Goal: Task Accomplishment & Management: Use online tool/utility

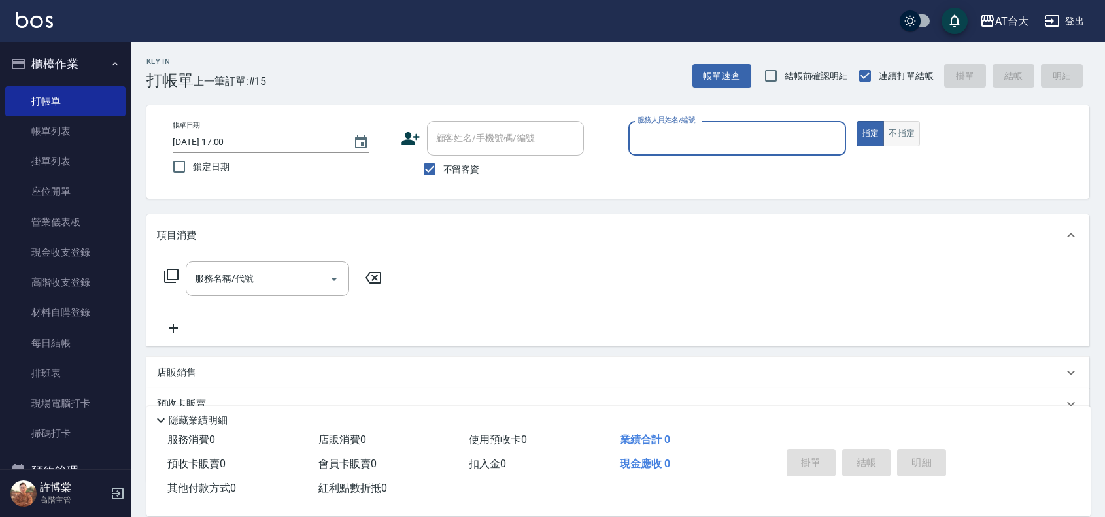
click at [907, 141] on button "不指定" at bounding box center [901, 133] width 37 height 25
click at [766, 139] on input "服務人員姓名/編號" at bounding box center [737, 138] width 206 height 23
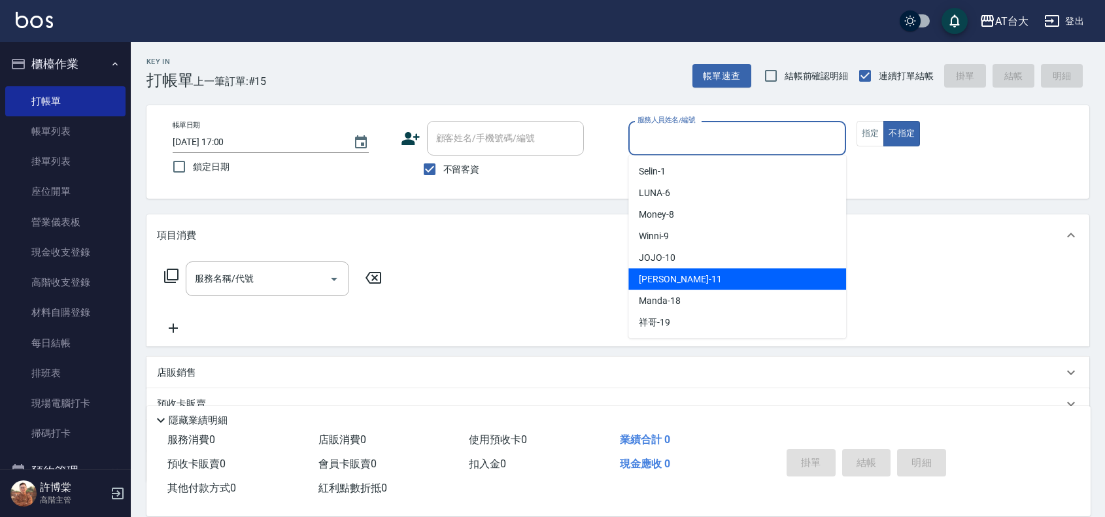
click at [714, 275] on div "[PERSON_NAME] -11" at bounding box center [737, 280] width 218 height 22
type input "[PERSON_NAME]-11"
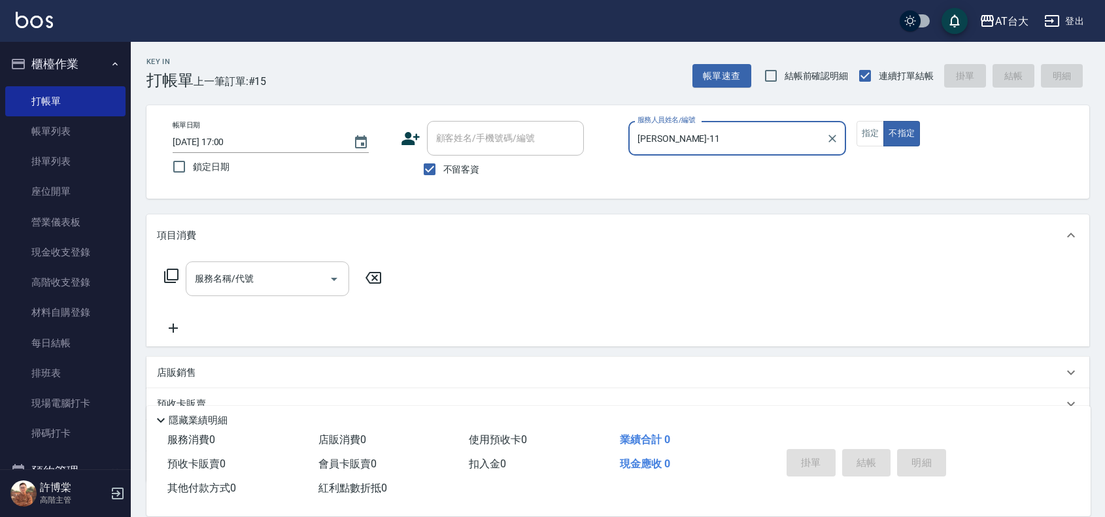
click at [297, 269] on input "服務名稱/代號" at bounding box center [258, 278] width 132 height 23
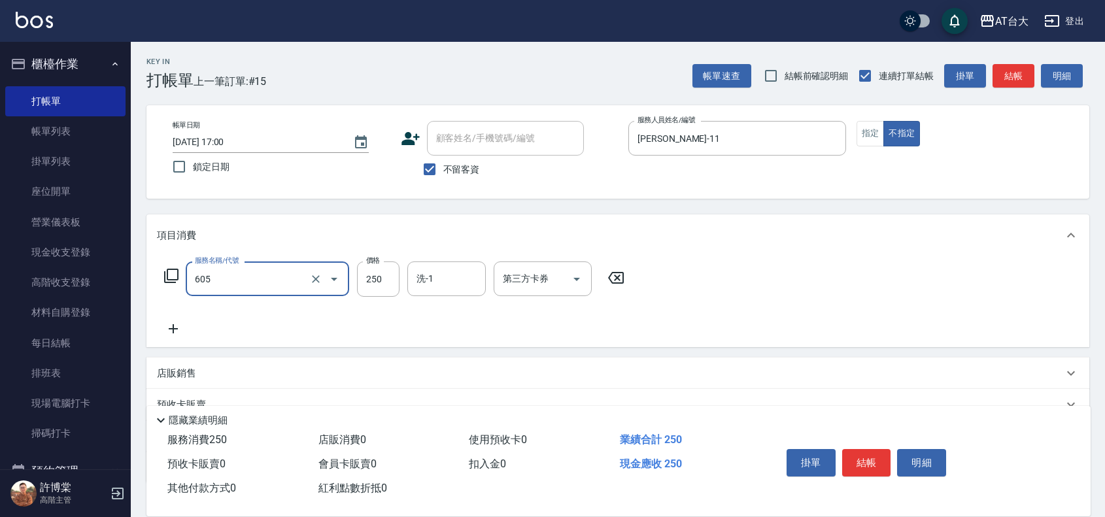
type input "洗髮 (女)(605)"
type input "450"
click at [878, 463] on button "結帳" at bounding box center [866, 462] width 49 height 27
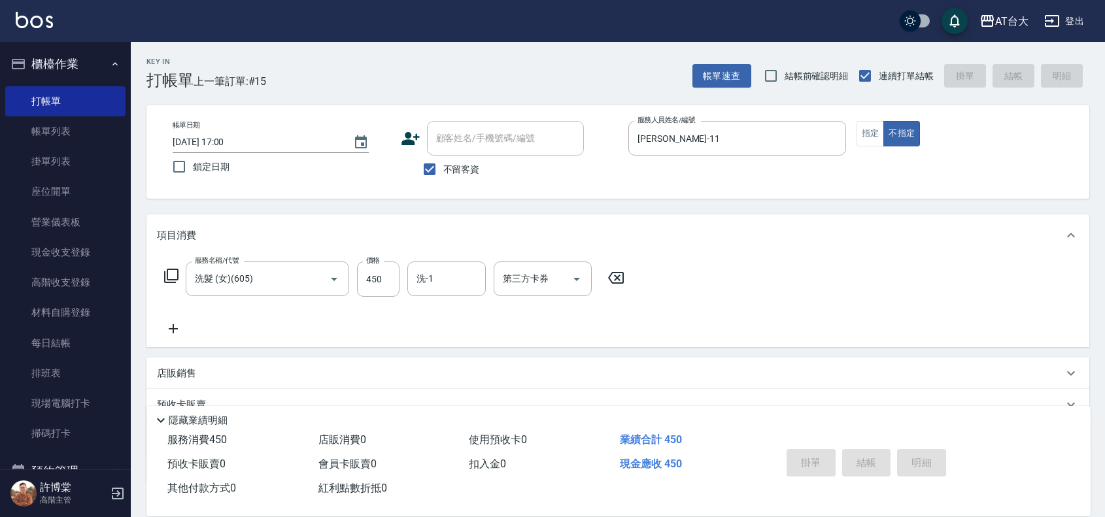
type input "[DATE] 17:33"
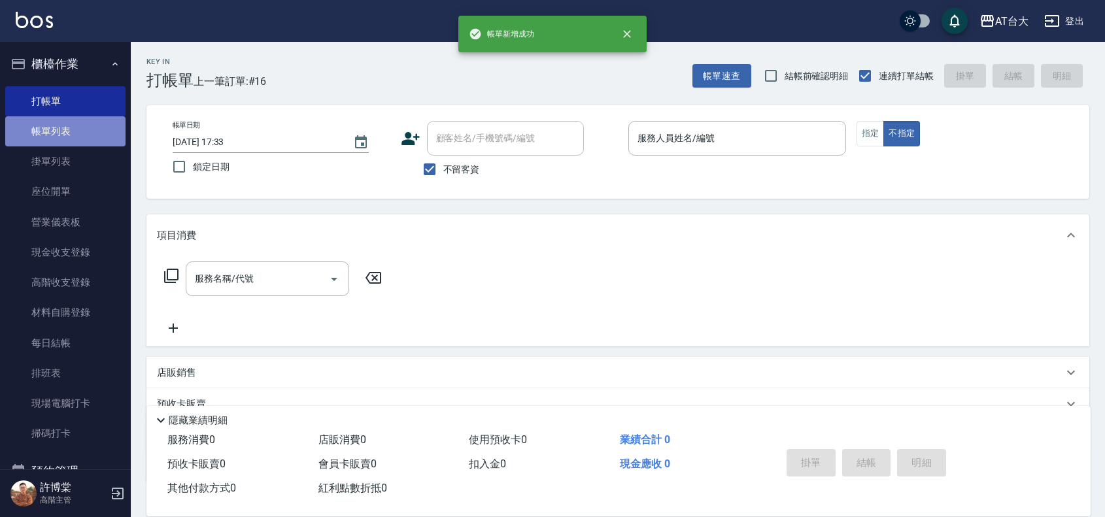
click at [71, 131] on link "帳單列表" at bounding box center [65, 131] width 120 height 30
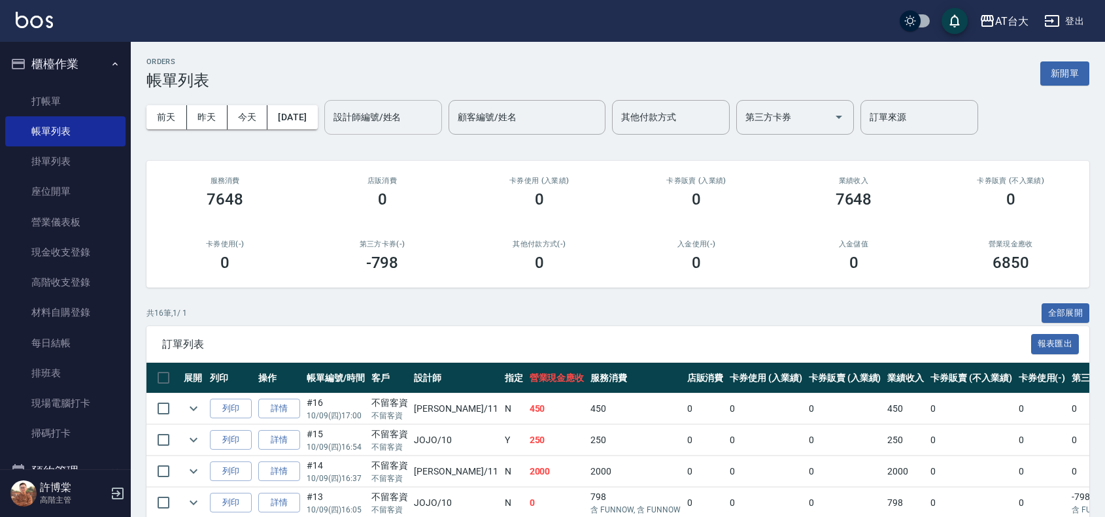
drag, startPoint x: 369, startPoint y: 112, endPoint x: 359, endPoint y: 121, distance: 13.4
click at [369, 112] on input "設計師編號/姓名" at bounding box center [383, 117] width 106 height 23
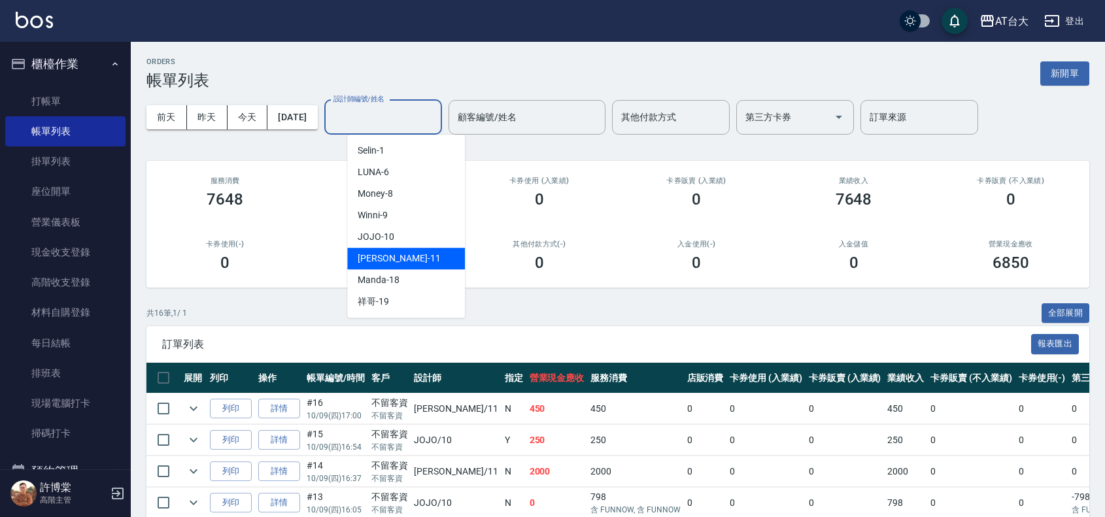
click at [390, 259] on span "[PERSON_NAME] -11" at bounding box center [399, 259] width 82 height 14
type input "[PERSON_NAME]-11"
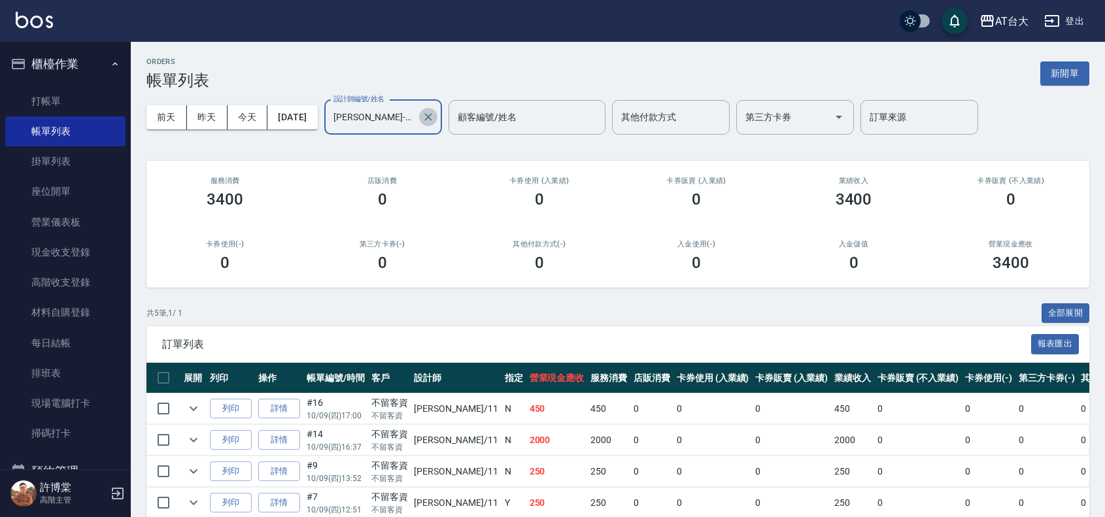
drag, startPoint x: 452, startPoint y: 122, endPoint x: 439, endPoint y: 124, distance: 13.3
click at [437, 124] on button "Clear" at bounding box center [428, 117] width 18 height 18
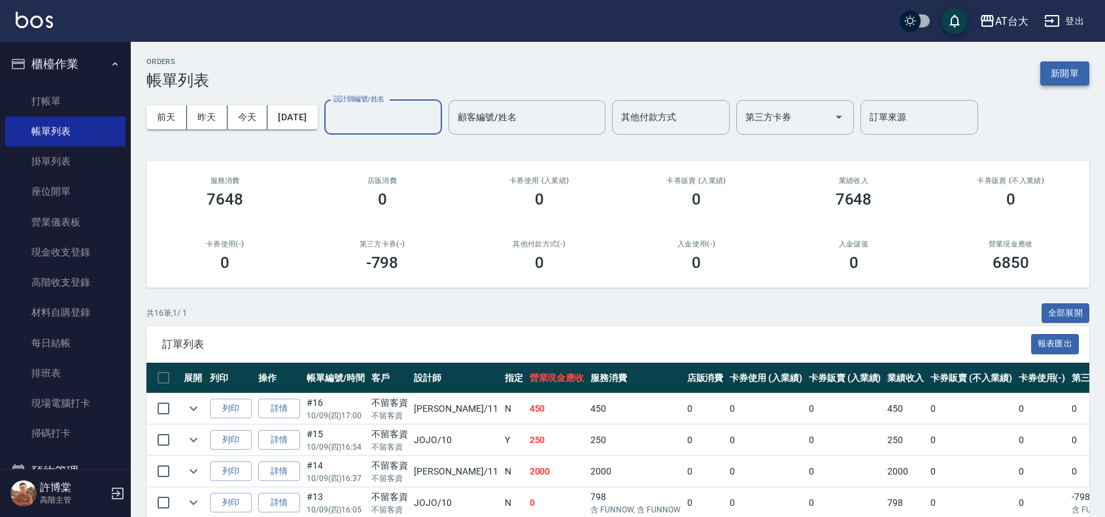
click at [1056, 76] on button "新開單" at bounding box center [1064, 73] width 49 height 24
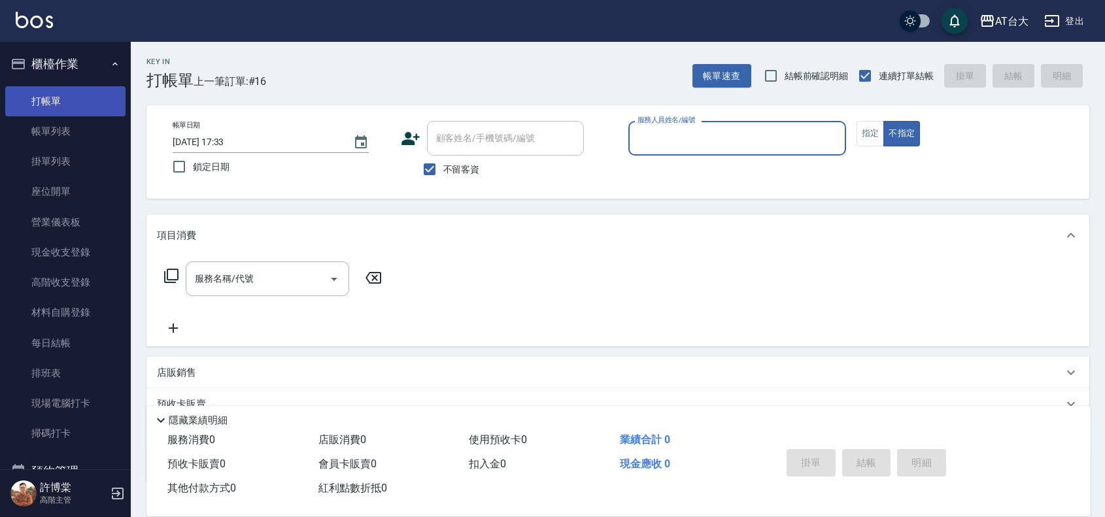
drag, startPoint x: 96, startPoint y: 120, endPoint x: 105, endPoint y: 100, distance: 21.6
click at [96, 120] on link "帳單列表" at bounding box center [65, 131] width 120 height 30
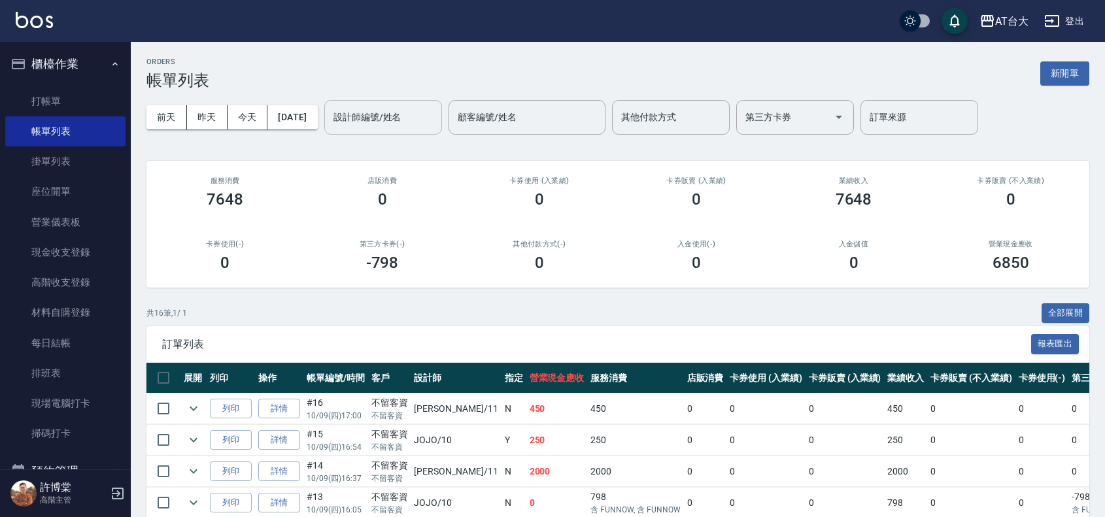
click at [392, 125] on input "設計師編號/姓名" at bounding box center [383, 117] width 106 height 23
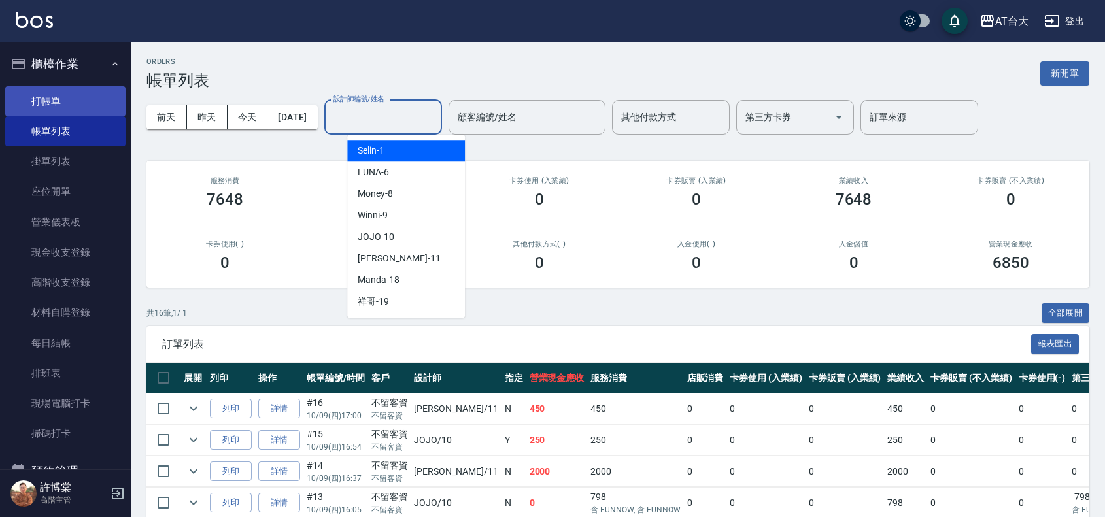
click at [66, 111] on link "打帳單" at bounding box center [65, 101] width 120 height 30
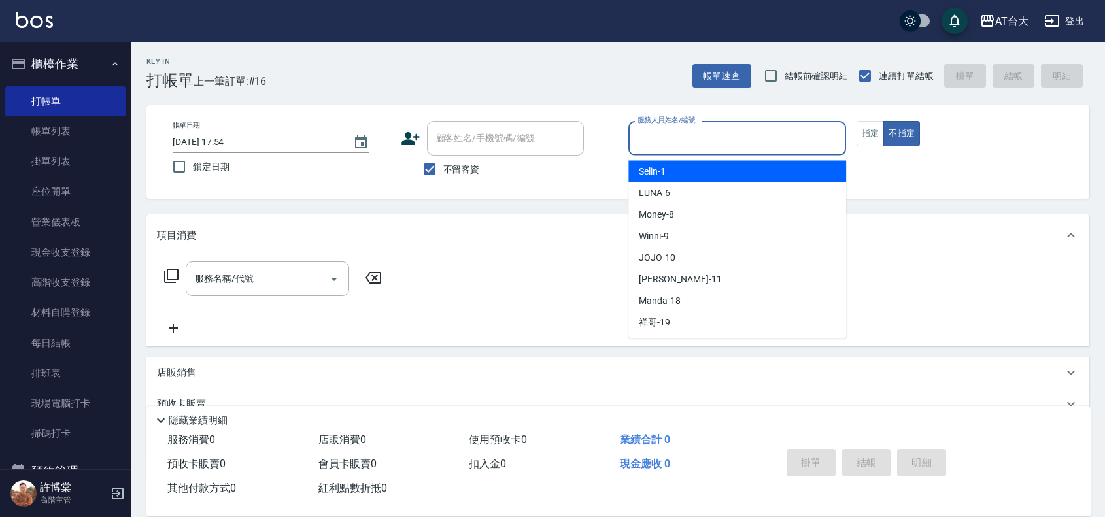
click at [807, 131] on input "服務人員姓名/編號" at bounding box center [737, 138] width 206 height 23
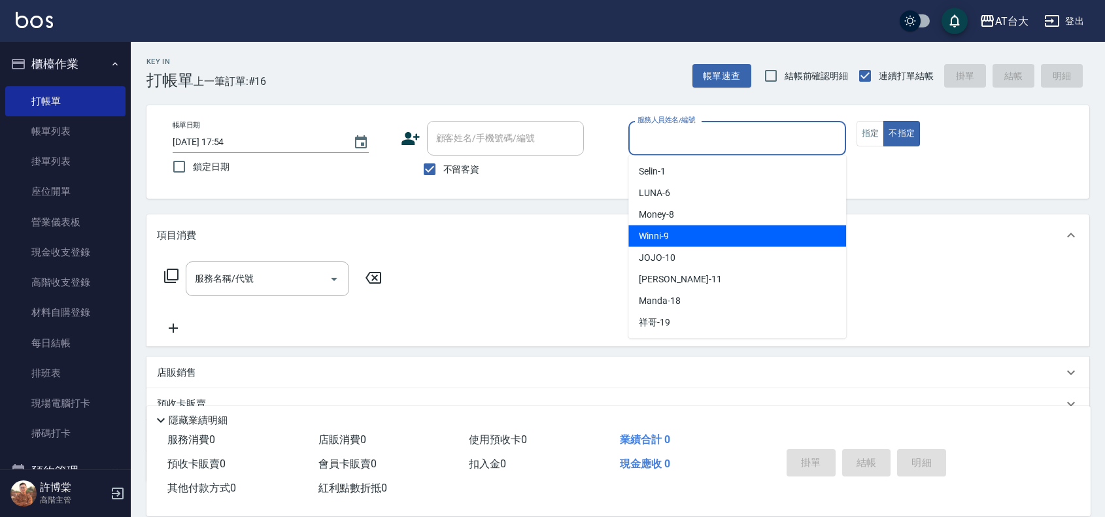
click at [815, 244] on div "Winni -9" at bounding box center [737, 236] width 218 height 22
type input "Winni-9"
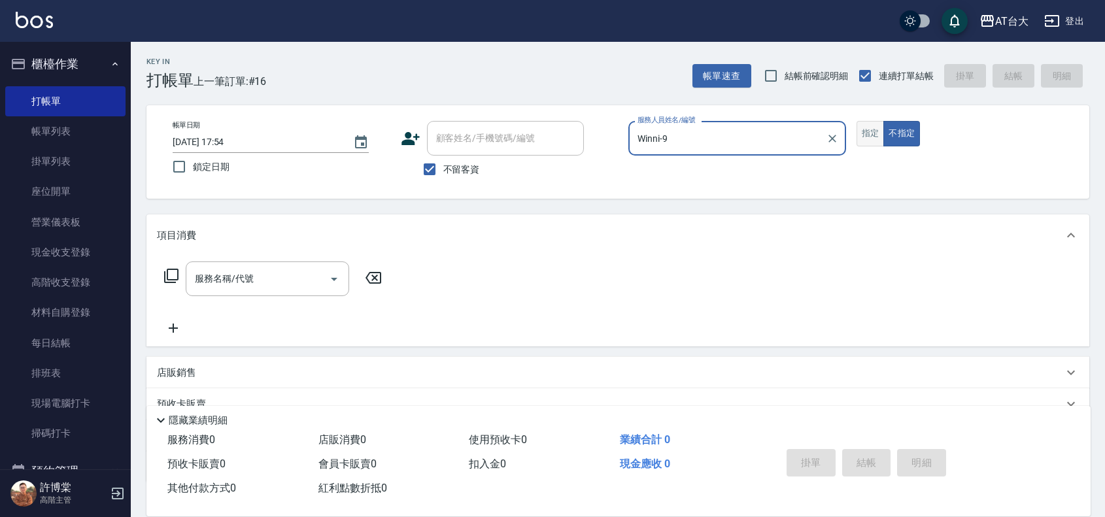
click at [878, 127] on button "指定" at bounding box center [870, 133] width 28 height 25
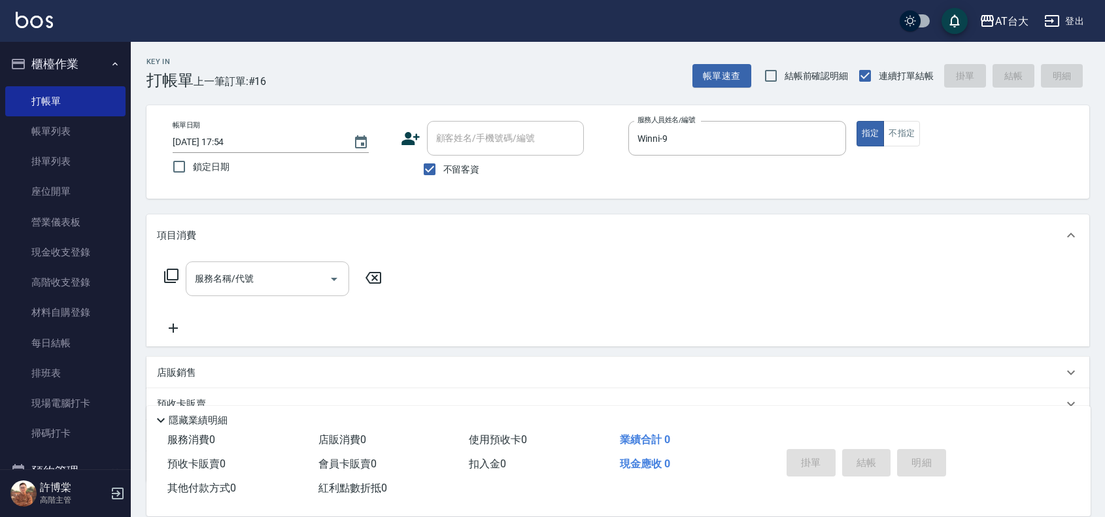
click at [262, 285] on input "服務名稱/代號" at bounding box center [258, 278] width 132 height 23
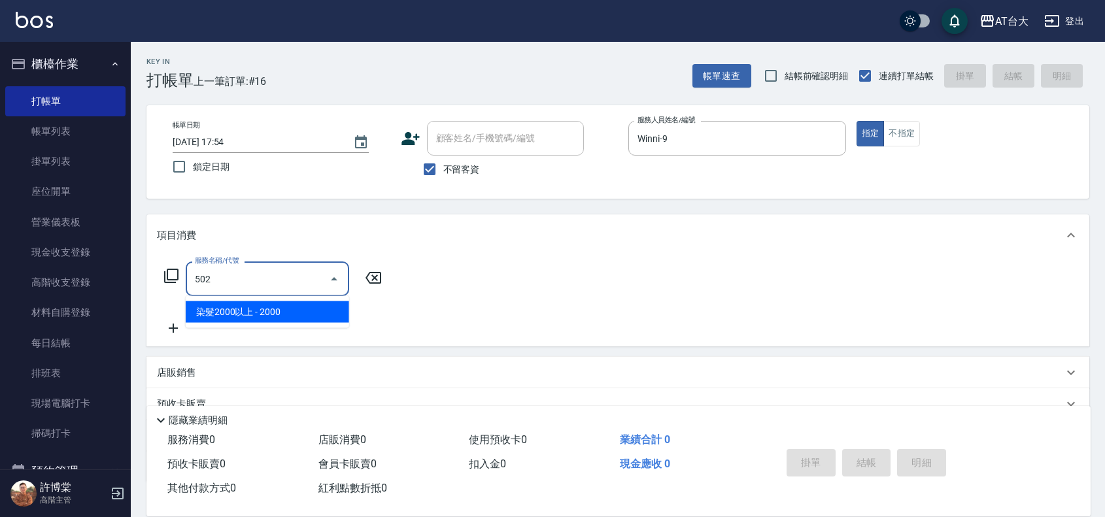
type input "染髮2000以上(502)"
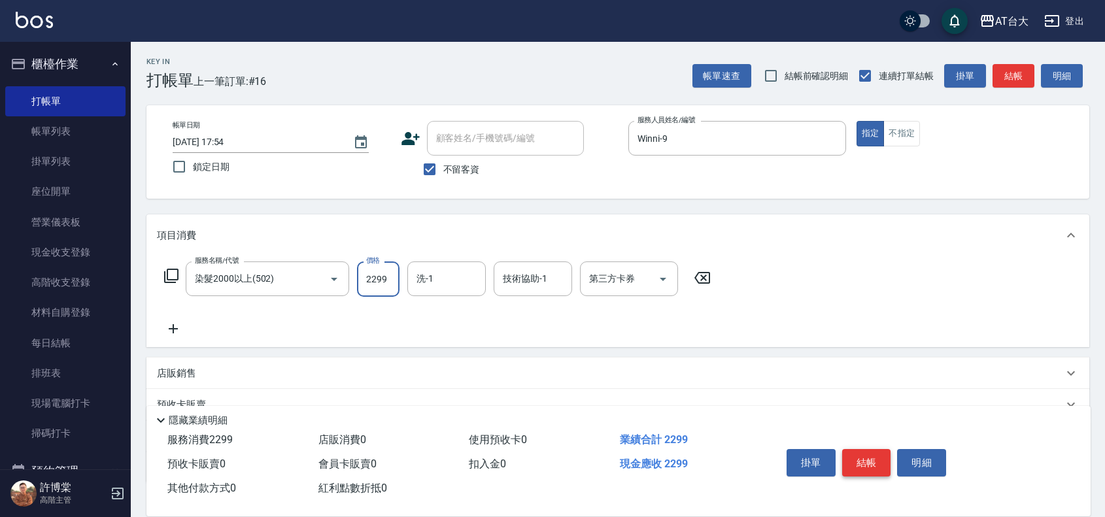
type input "2299"
click at [877, 459] on button "結帳" at bounding box center [866, 462] width 49 height 27
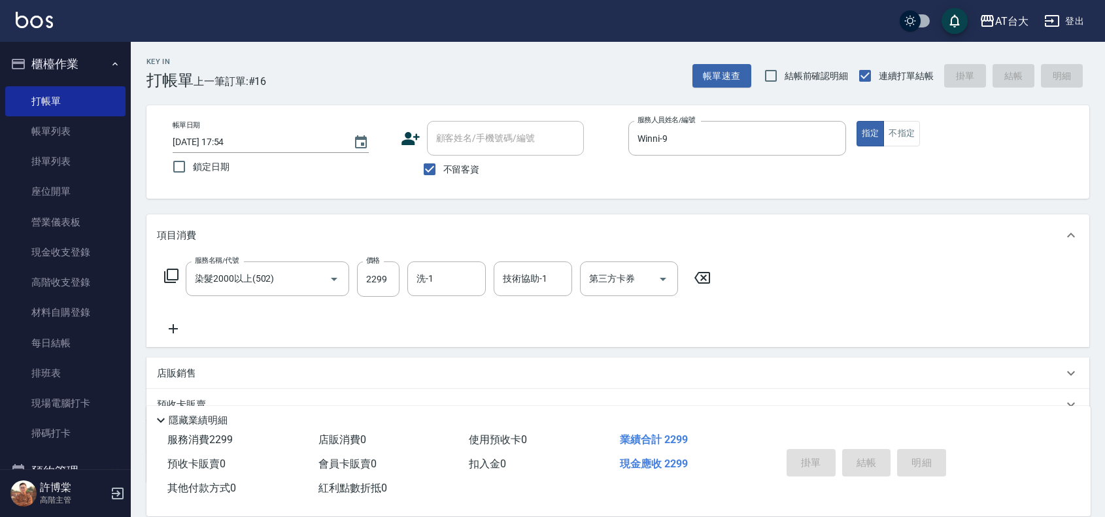
type input "[DATE] 17:58"
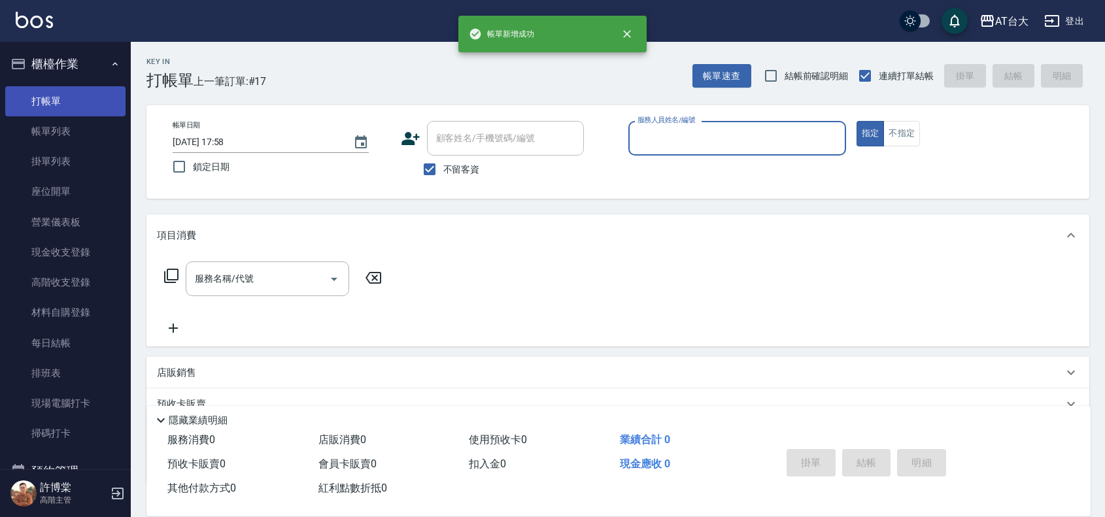
drag, startPoint x: 37, startPoint y: 131, endPoint x: 48, endPoint y: 106, distance: 27.2
click at [37, 131] on link "帳單列表" at bounding box center [65, 131] width 120 height 30
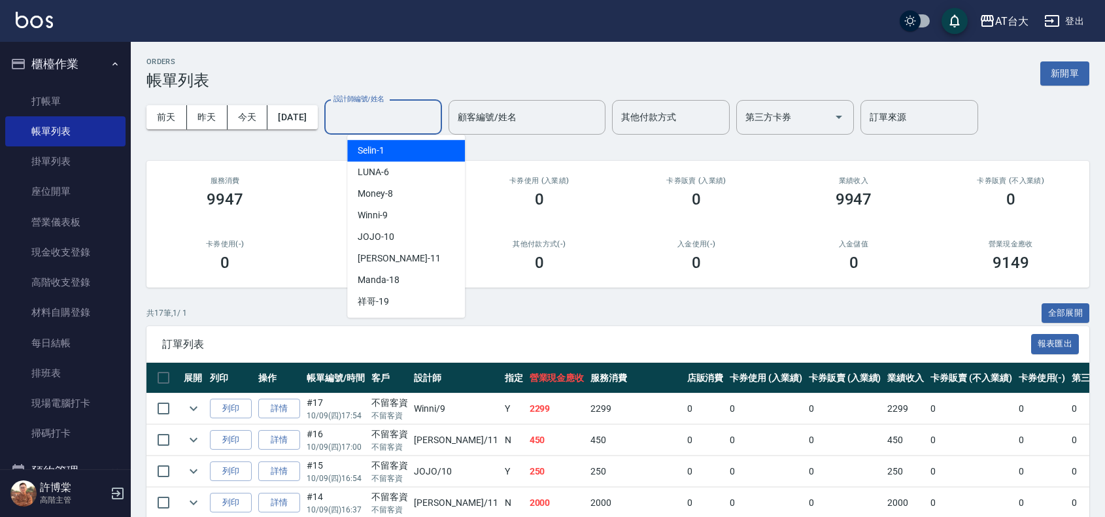
click at [390, 122] on input "設計師編號/姓名" at bounding box center [383, 117] width 106 height 23
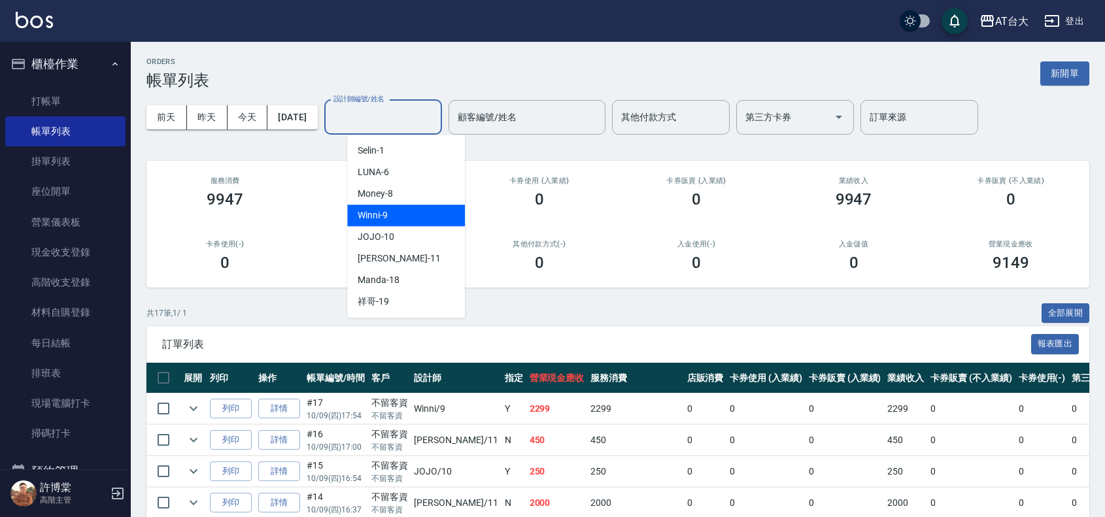
click at [381, 217] on span "Winni -9" at bounding box center [373, 216] width 30 height 14
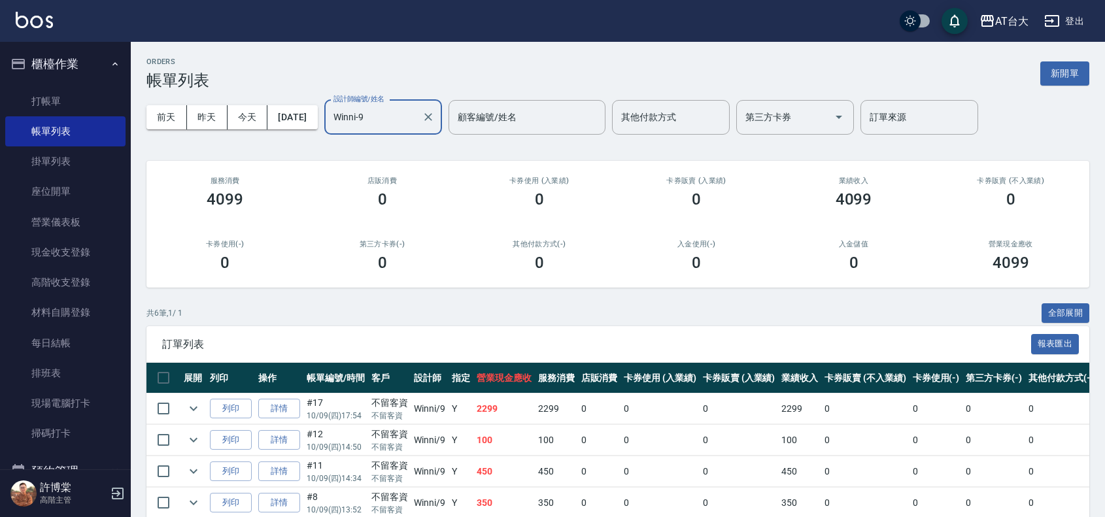
click at [416, 115] on input "Winni-9" at bounding box center [373, 117] width 86 height 23
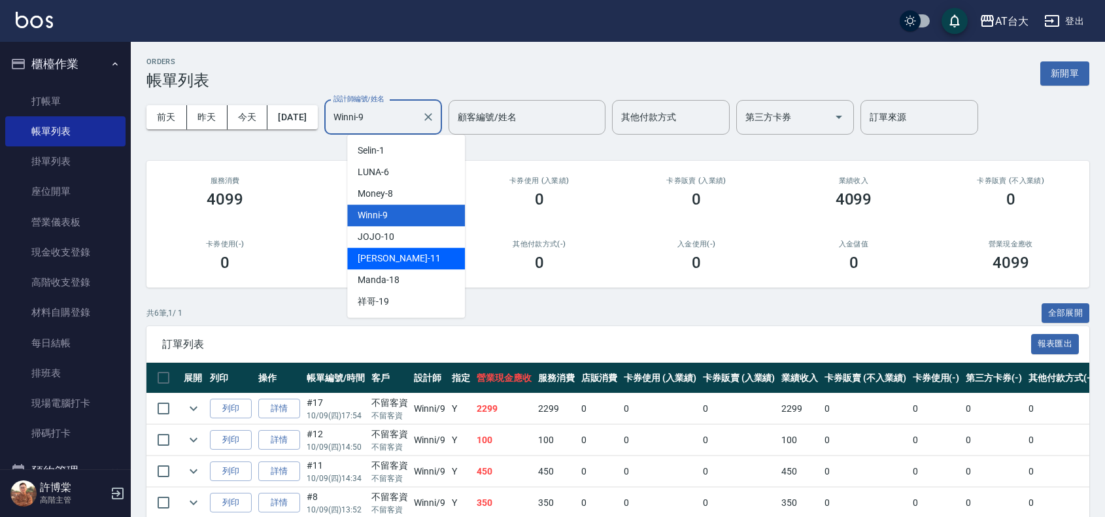
click at [414, 252] on div "[PERSON_NAME] -11" at bounding box center [406, 259] width 118 height 22
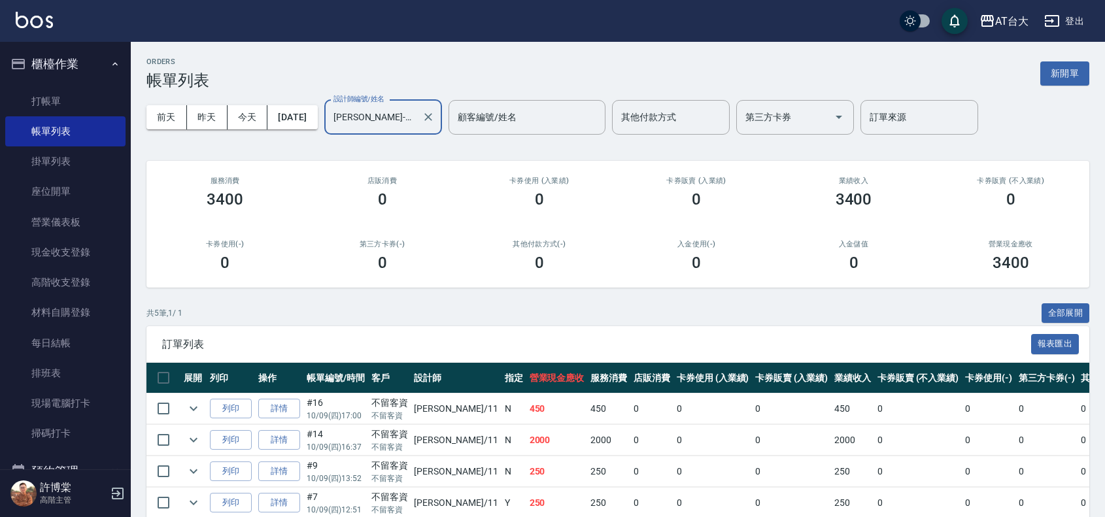
click at [416, 120] on input "[PERSON_NAME]-11" at bounding box center [373, 117] width 86 height 23
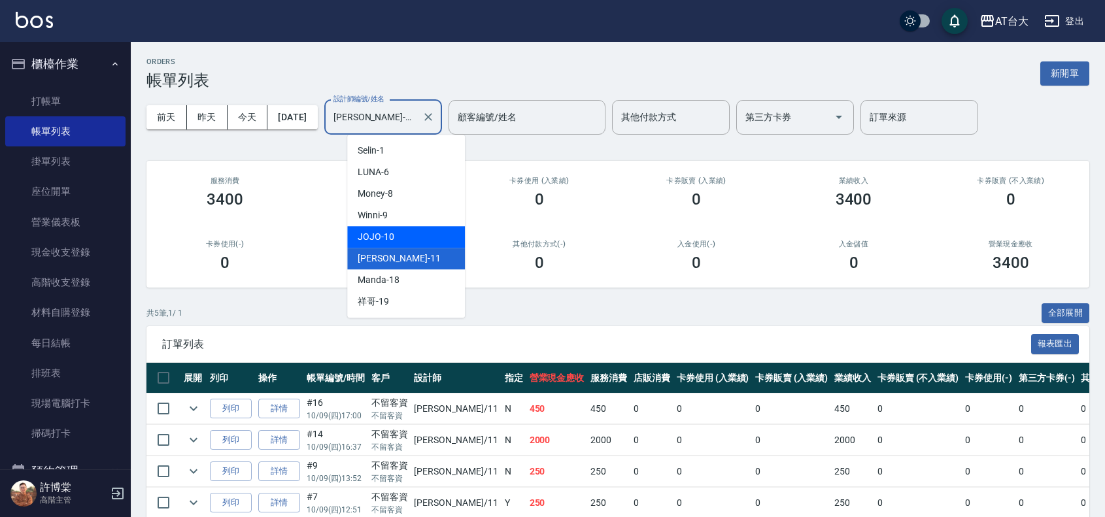
click at [454, 233] on div "JOJO -10" at bounding box center [406, 237] width 118 height 22
type input "JOJO-10"
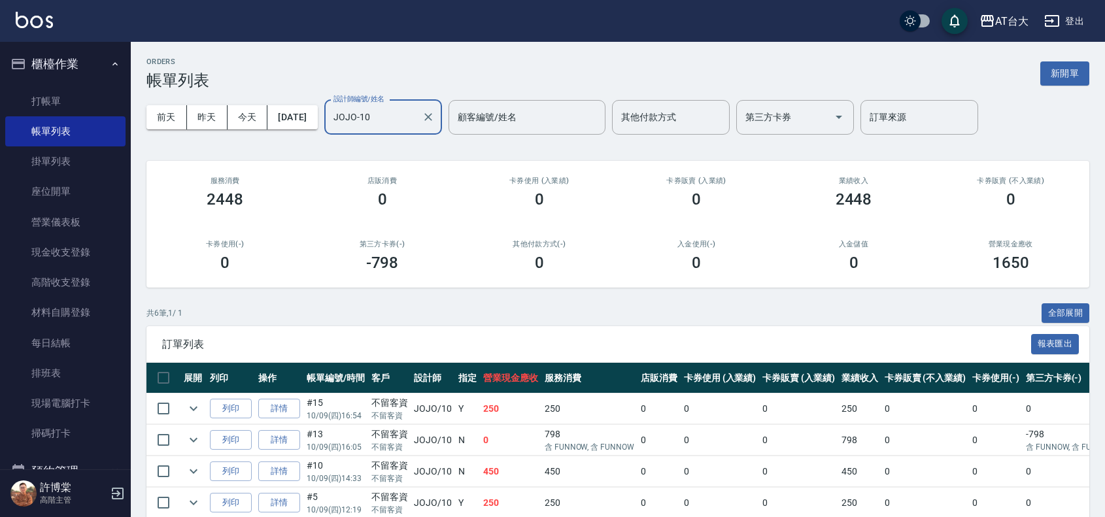
click at [435, 115] on icon "Clear" at bounding box center [428, 116] width 13 height 13
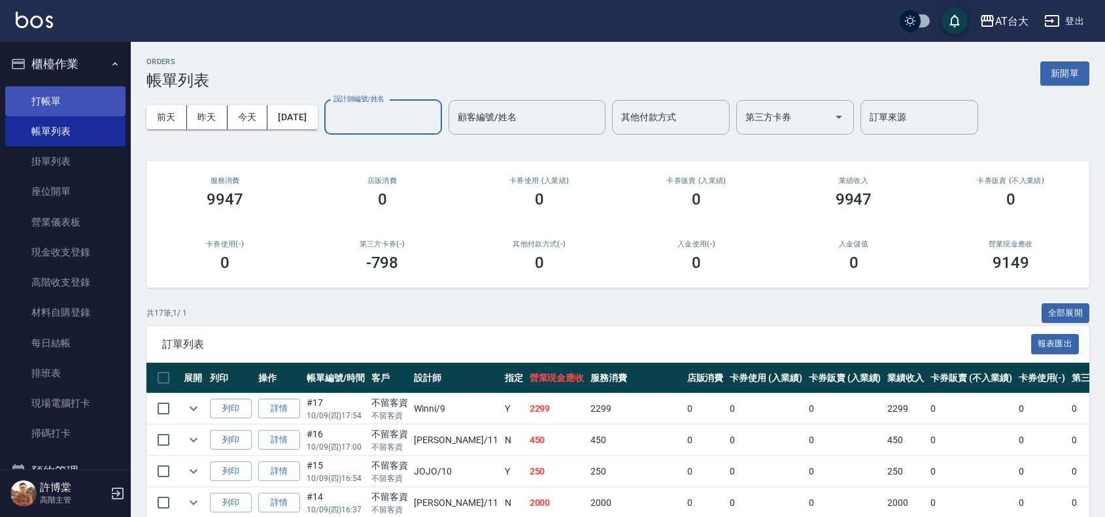
click at [92, 101] on link "打帳單" at bounding box center [65, 101] width 120 height 30
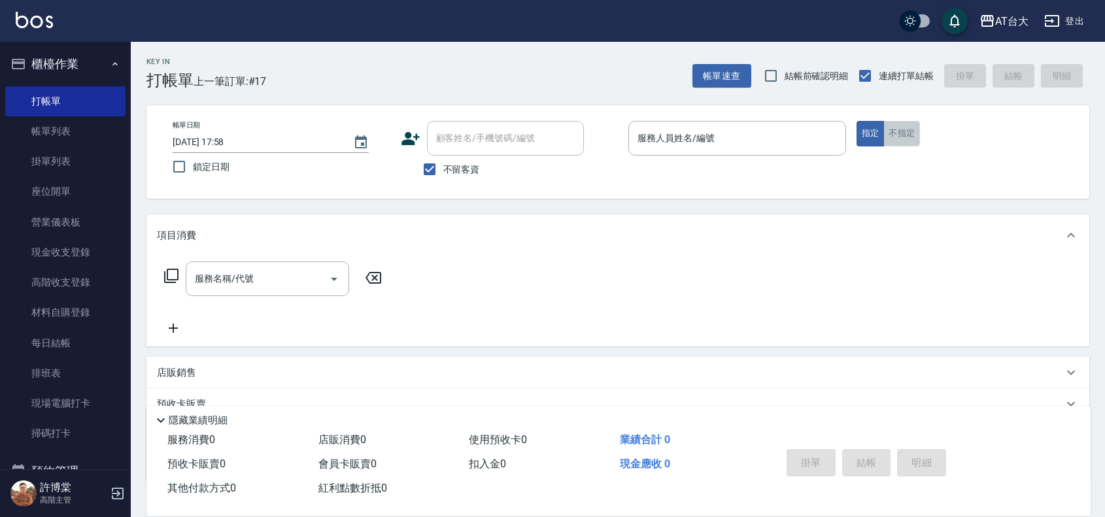
click at [901, 132] on button "不指定" at bounding box center [901, 133] width 37 height 25
